Goal: Contribute content: Add original content to the website for others to see

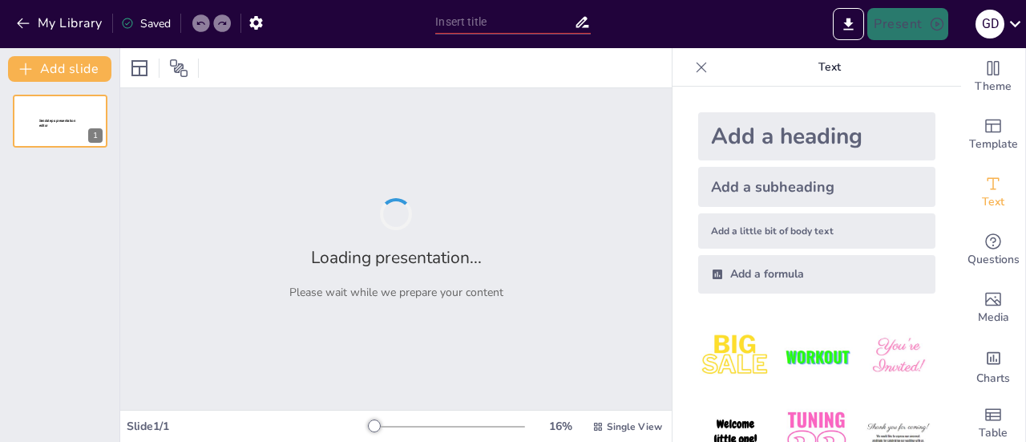
type input "Sustancias Corrosivas: Definición y Clasificación en el Transporte de Mercancía…"
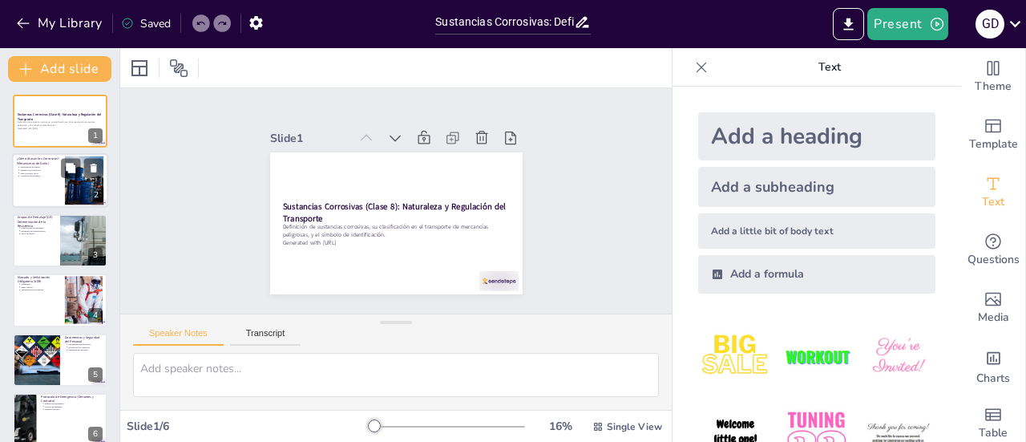
click at [56, 175] on p "Clasificación de daños" at bounding box center [40, 176] width 40 height 3
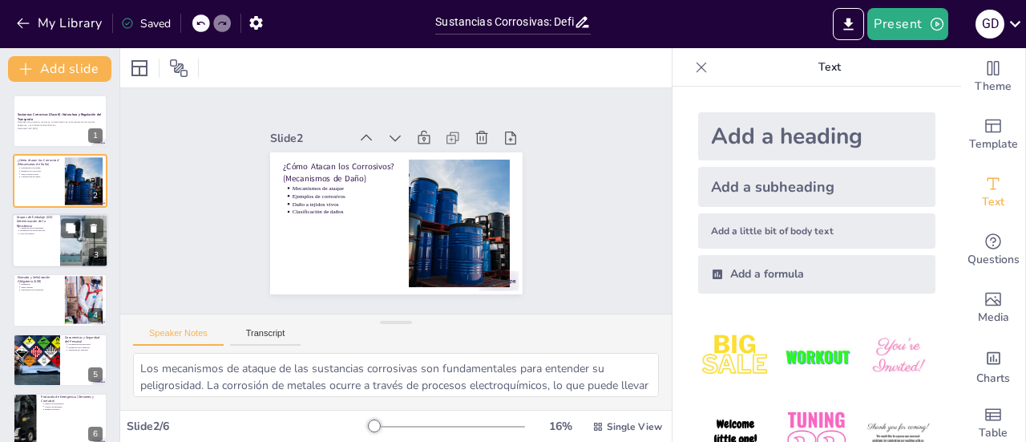
click at [40, 239] on div at bounding box center [60, 240] width 96 height 54
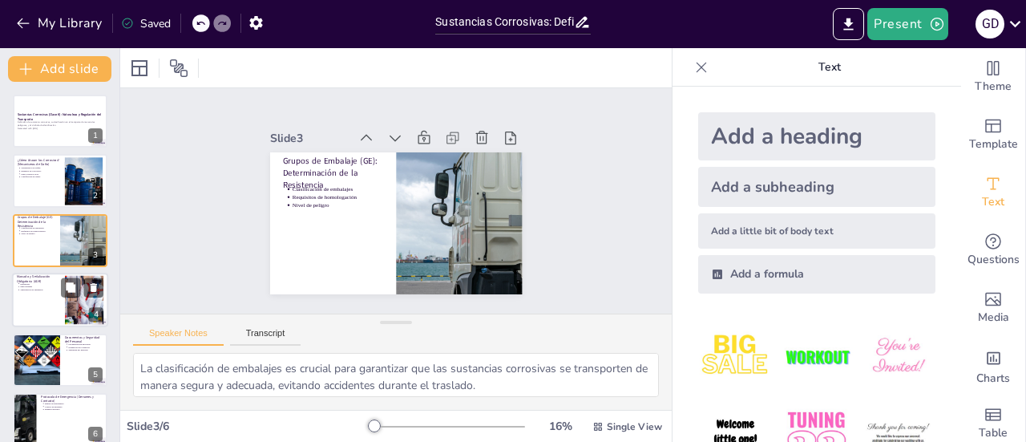
click at [42, 290] on p "Segregación de sustancias" at bounding box center [40, 290] width 40 height 3
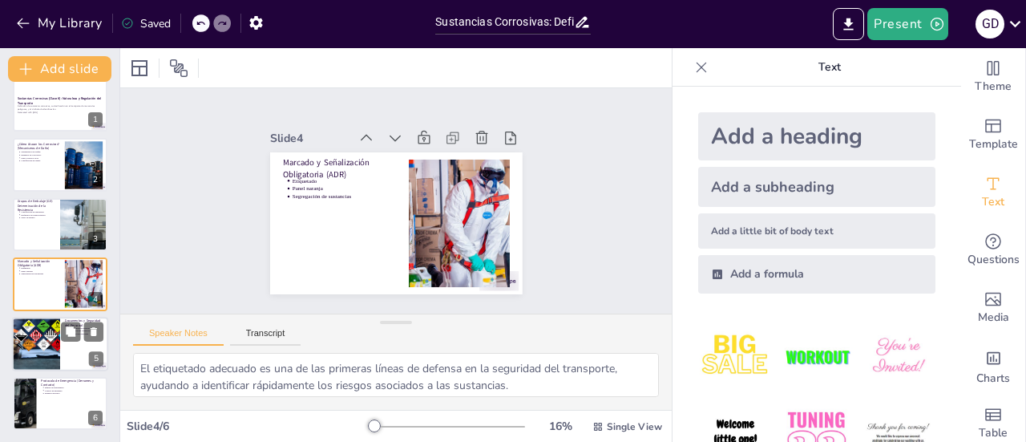
click at [51, 321] on div at bounding box center [36, 344] width 82 height 54
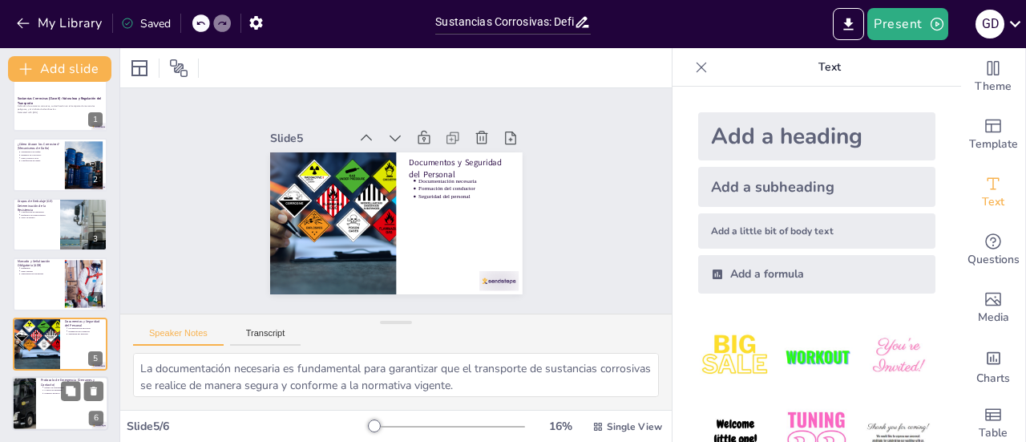
click at [56, 392] on p "Primeros auxilios" at bounding box center [74, 392] width 59 height 3
type textarea "Contar con un equipo de emergencia bien equipado es esencial para responder ráp…"
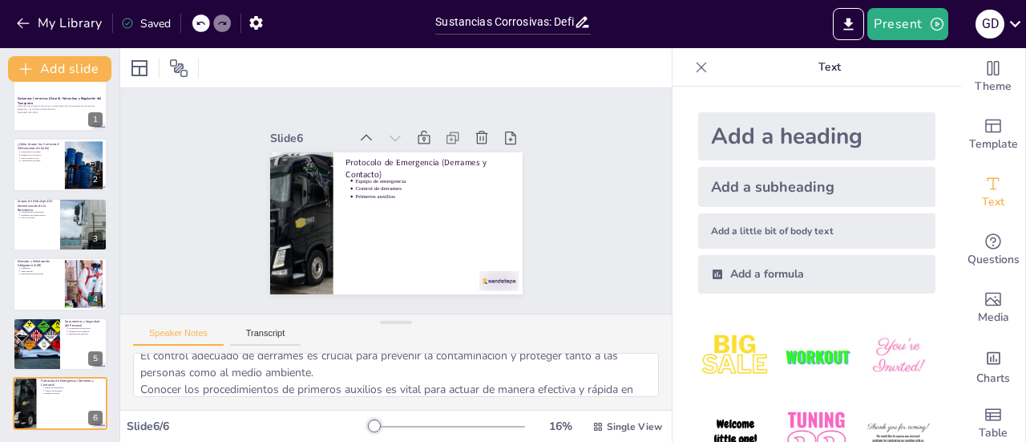
scroll to position [87, 0]
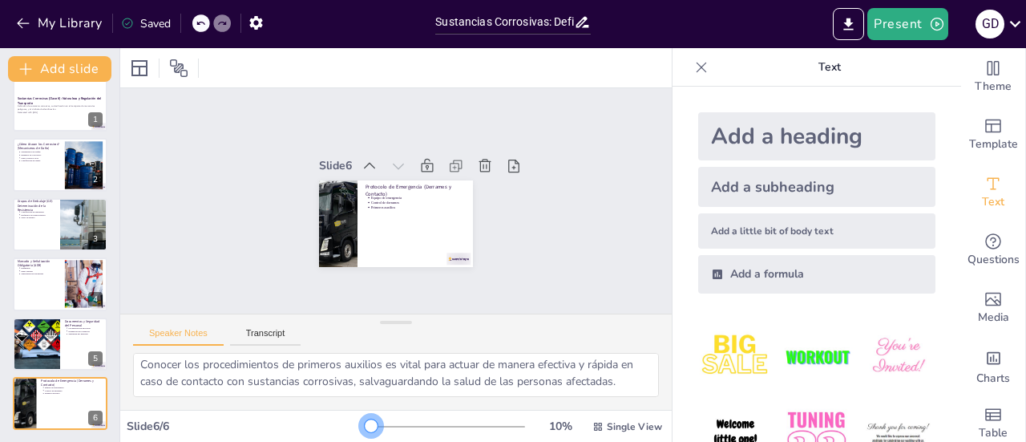
drag, startPoint x: 364, startPoint y: 422, endPoint x: 342, endPoint y: 426, distance: 21.9
click at [342, 426] on div "Slide 6 / 6 10 % Single View" at bounding box center [395, 427] width 551 height 26
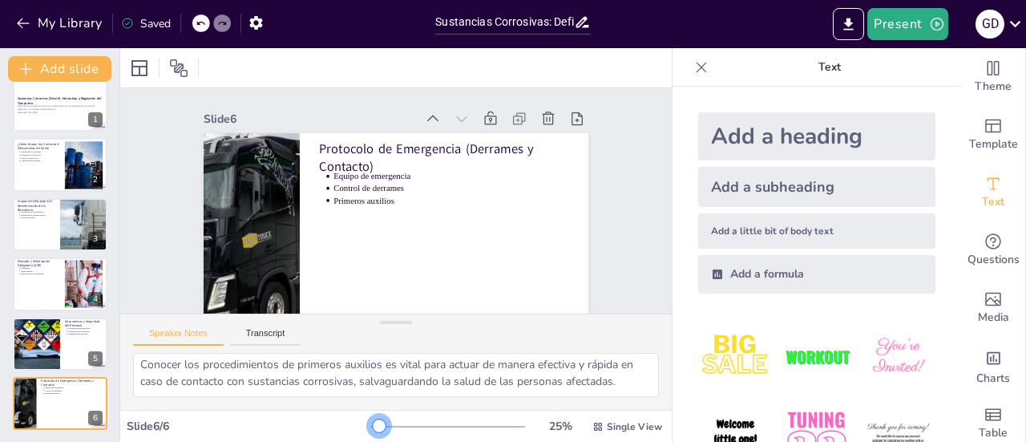
click at [373, 427] on div at bounding box center [379, 425] width 13 height 13
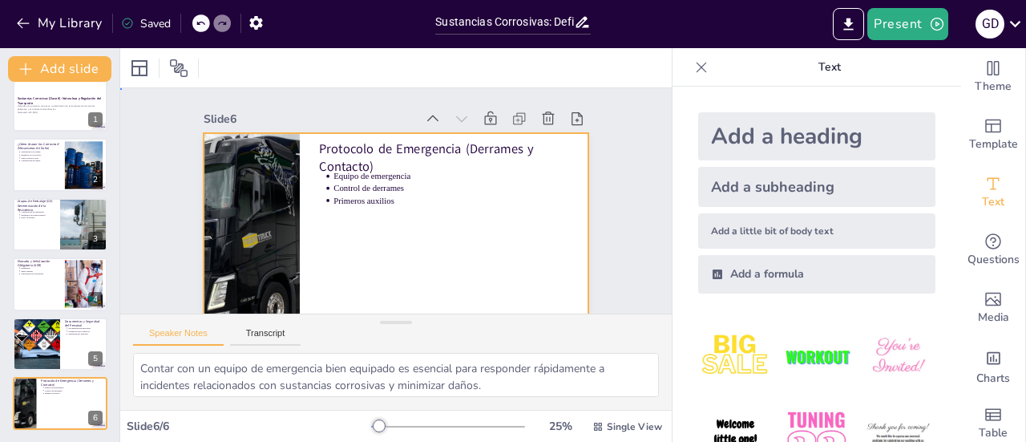
click at [314, 246] on div at bounding box center [423, 171] width 430 height 418
click at [252, 27] on icon "button" at bounding box center [256, 22] width 17 height 17
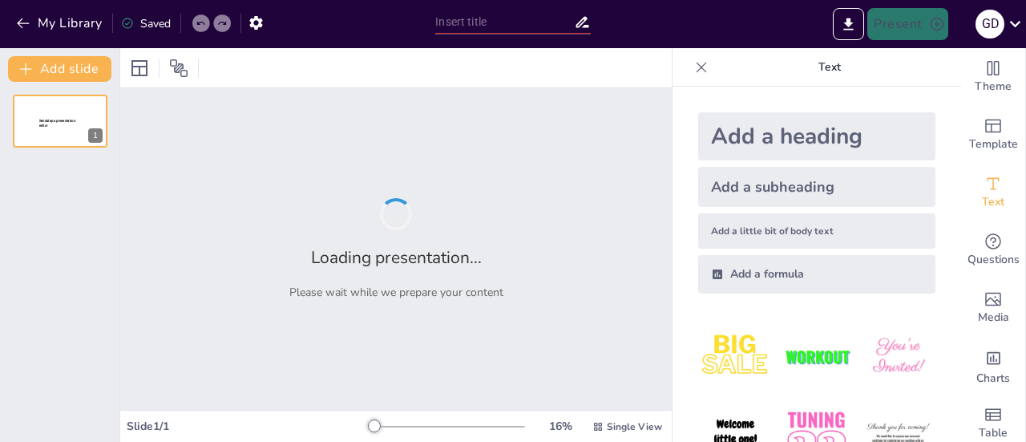
type input "Sustancias Corrosivas: Definición y Clasificación en el Transporte de Mercancía…"
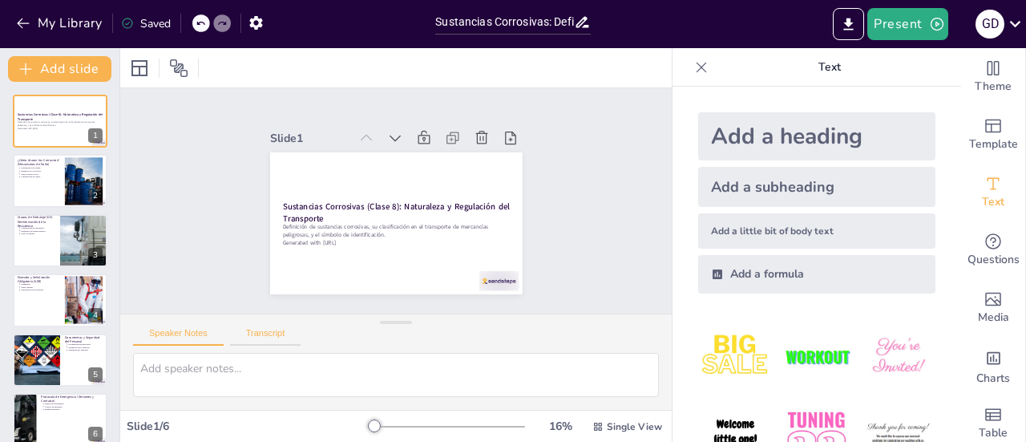
click at [269, 339] on button "Transcript" at bounding box center [265, 337] width 71 height 18
click at [183, 331] on button "Speaker Notes" at bounding box center [178, 337] width 91 height 18
click at [53, 192] on div at bounding box center [60, 181] width 96 height 54
type textarea "Los mecanismos de ataque de las sustancias corrosivas son fundamentales para en…"
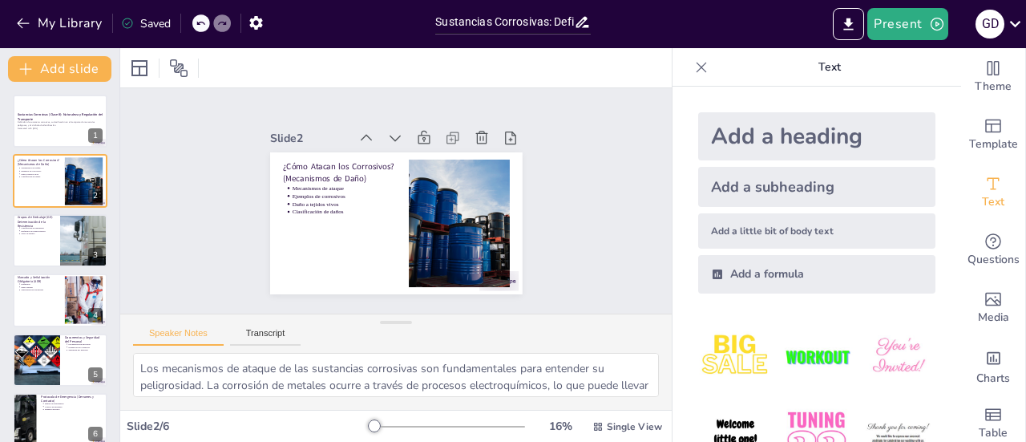
click at [767, 281] on div "Add a formula" at bounding box center [816, 274] width 237 height 38
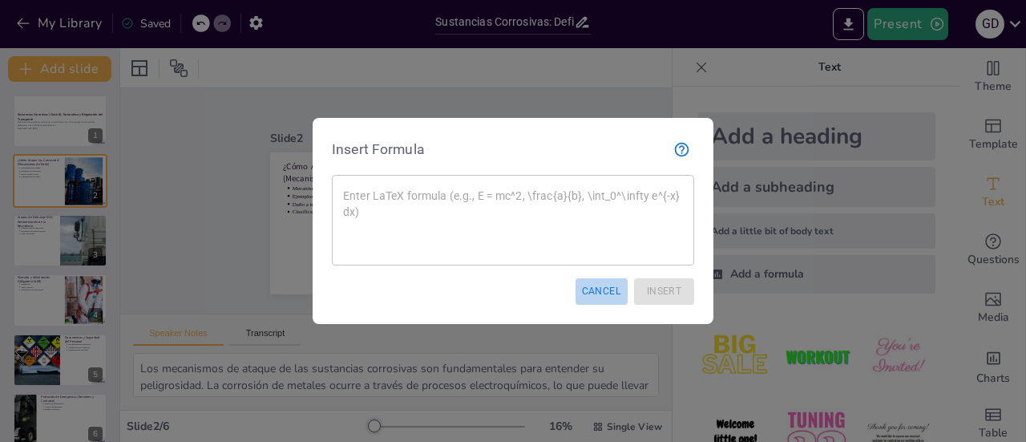
click at [596, 293] on button "Cancel" at bounding box center [601, 291] width 52 height 26
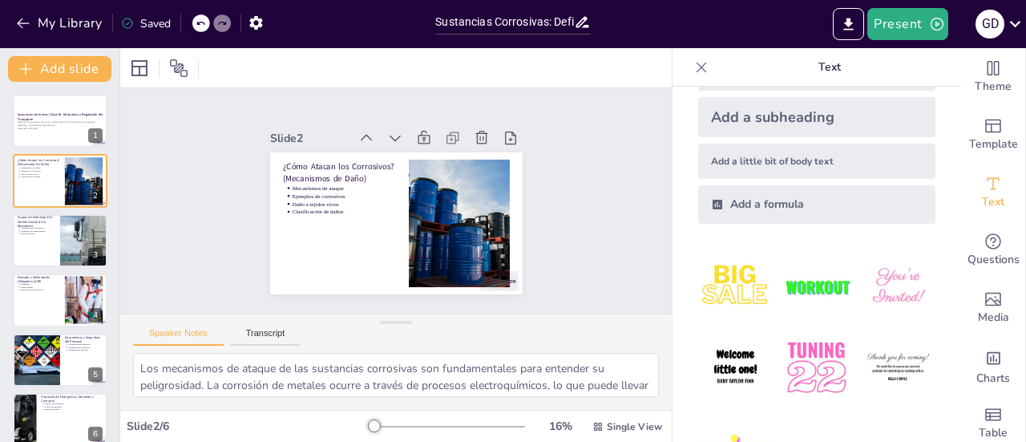
scroll to position [131, 0]
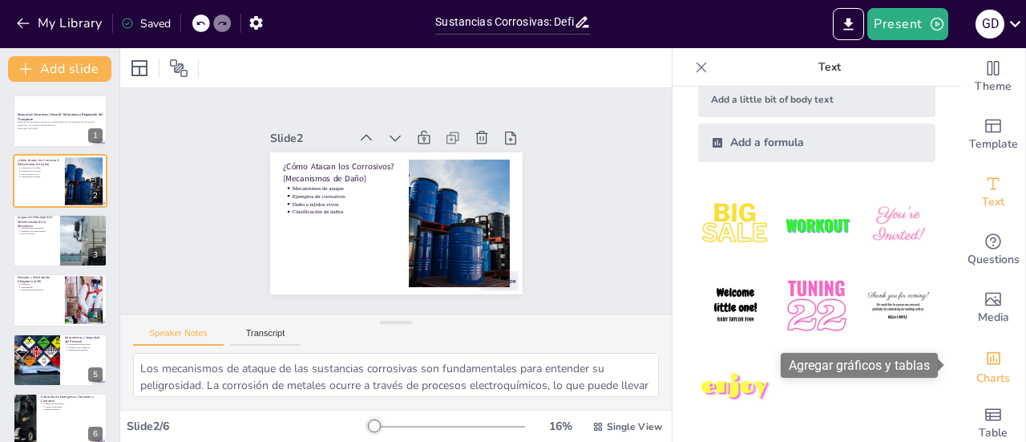
click at [985, 357] on icon "Add charts and graphs" at bounding box center [993, 357] width 17 height 17
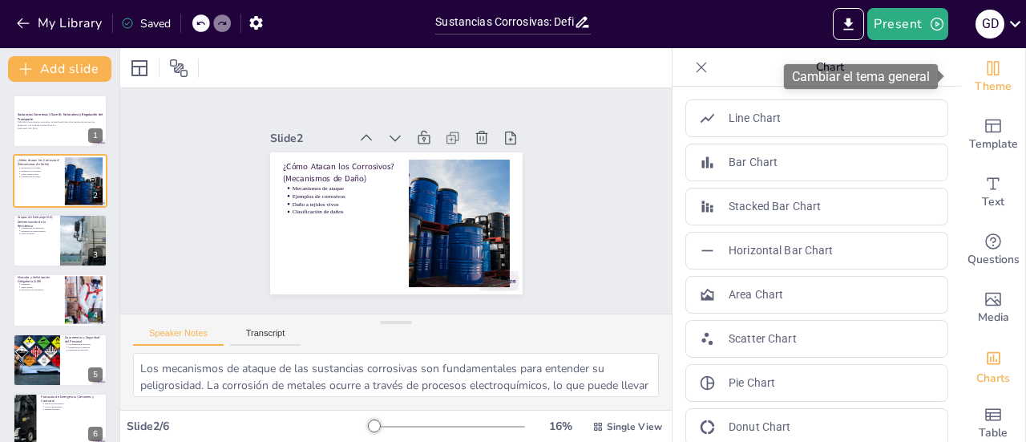
click at [991, 78] on span "Theme" at bounding box center [993, 87] width 37 height 18
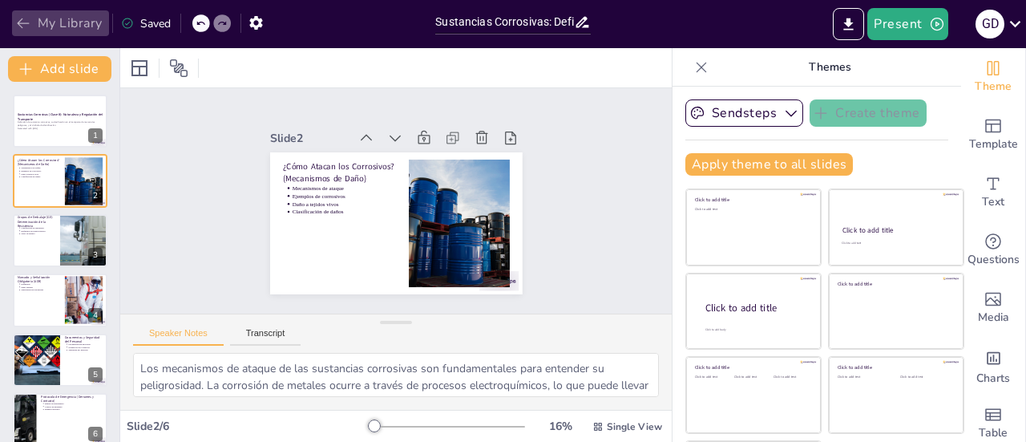
click at [24, 22] on icon "button" at bounding box center [23, 23] width 16 height 16
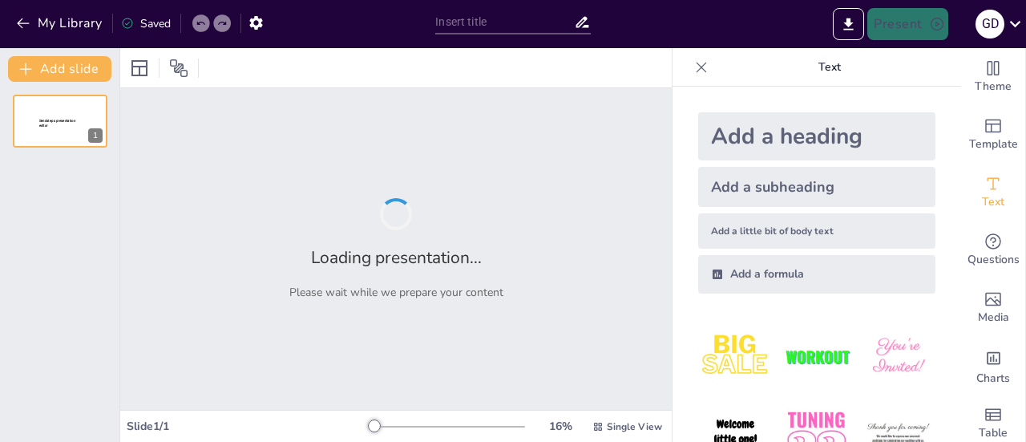
type input "Sustancias Corrosivas: Definición y Clasificación en el Transporte de Mercancía…"
